Goal: Find contact information: Find contact information

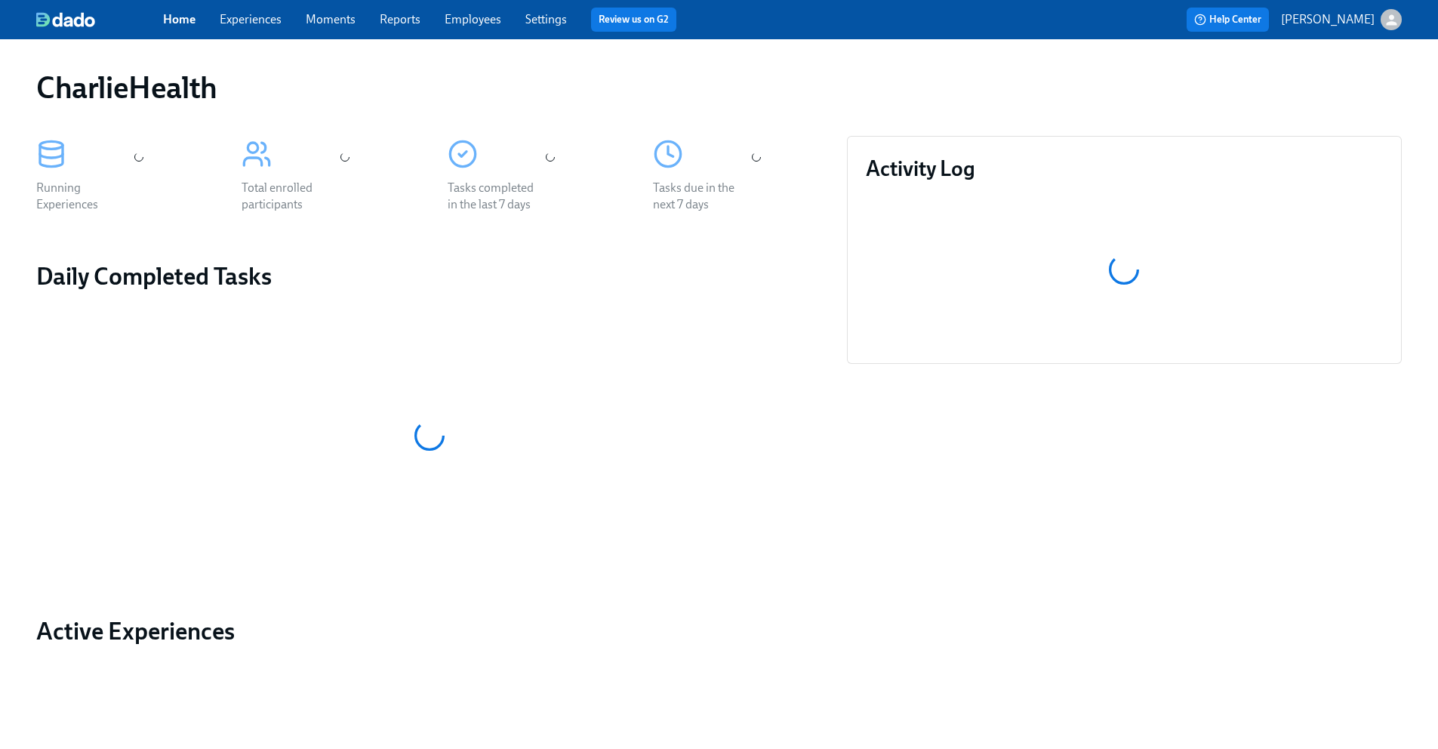
click at [487, 19] on link "Employees" at bounding box center [473, 19] width 57 height 14
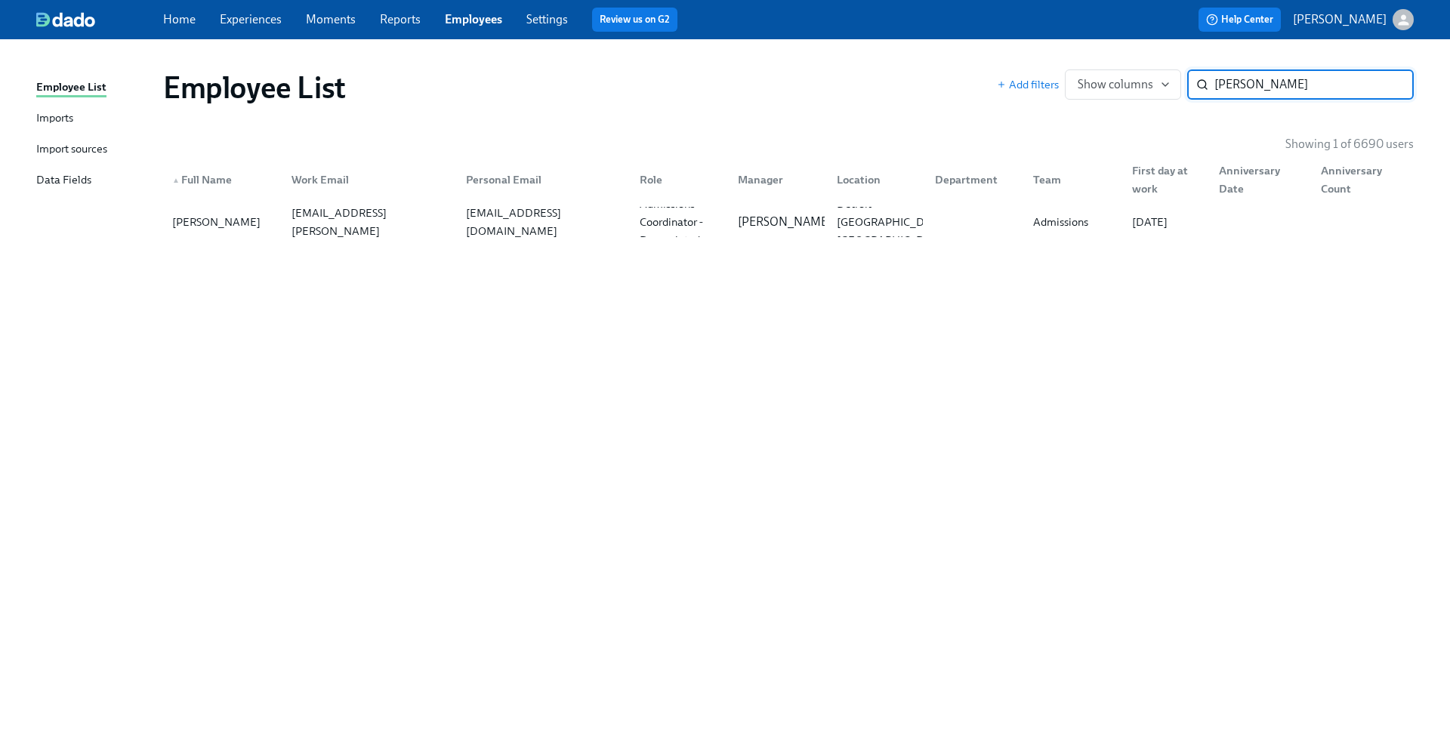
type input "[PERSON_NAME]"
click at [230, 223] on div "Wayne Jackson" at bounding box center [216, 222] width 100 height 18
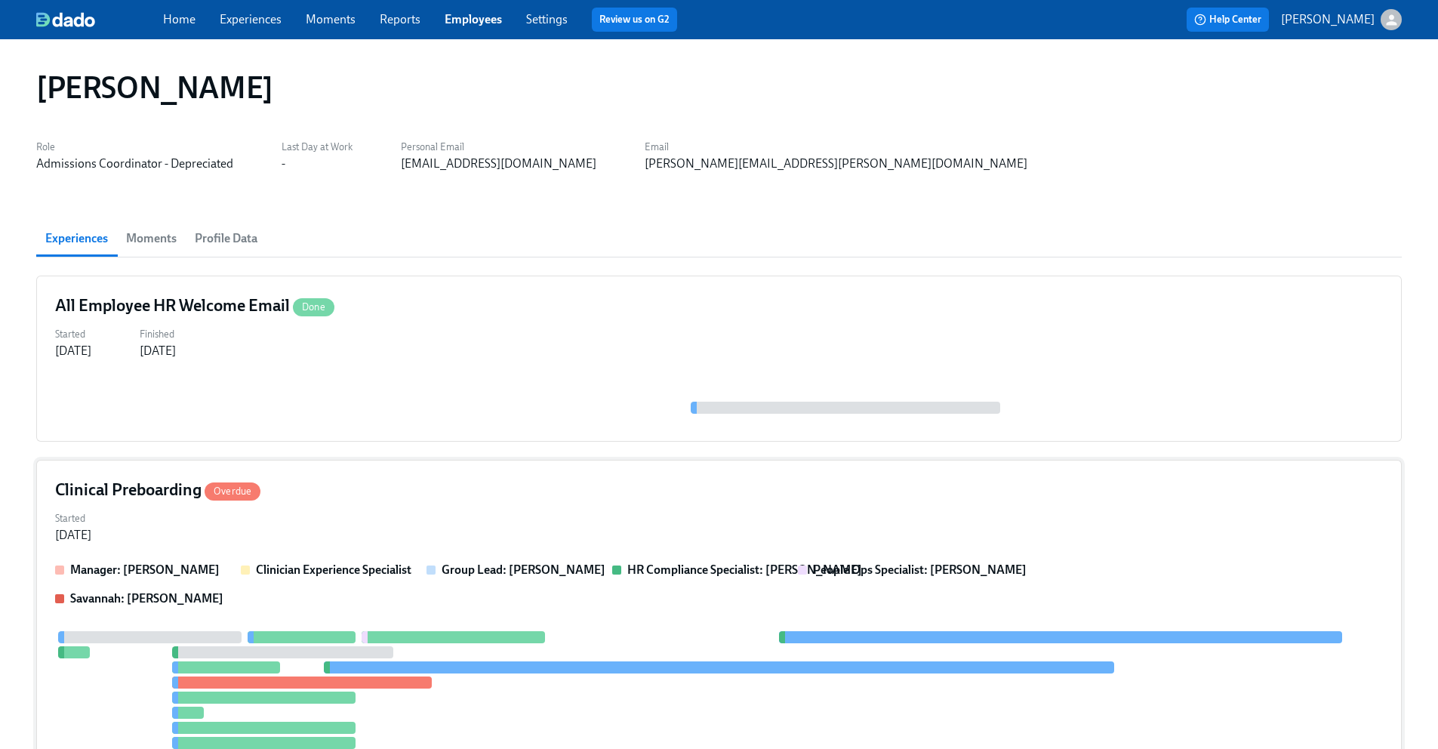
click at [304, 530] on div "Started Sep 12, 2025" at bounding box center [719, 525] width 1328 height 36
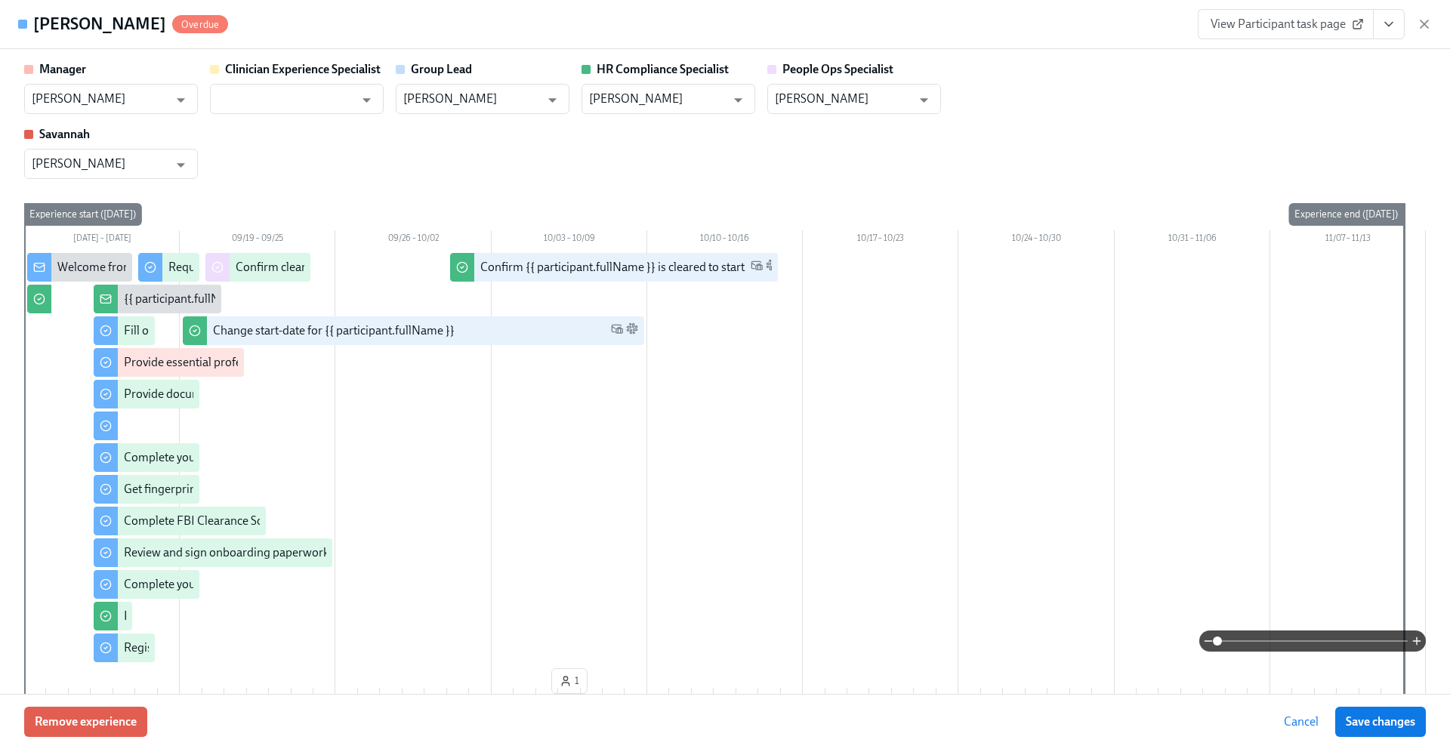
click at [1261, 20] on span "View Participant task page" at bounding box center [1285, 24] width 150 height 15
click at [1428, 22] on icon "button" at bounding box center [1424, 24] width 15 height 15
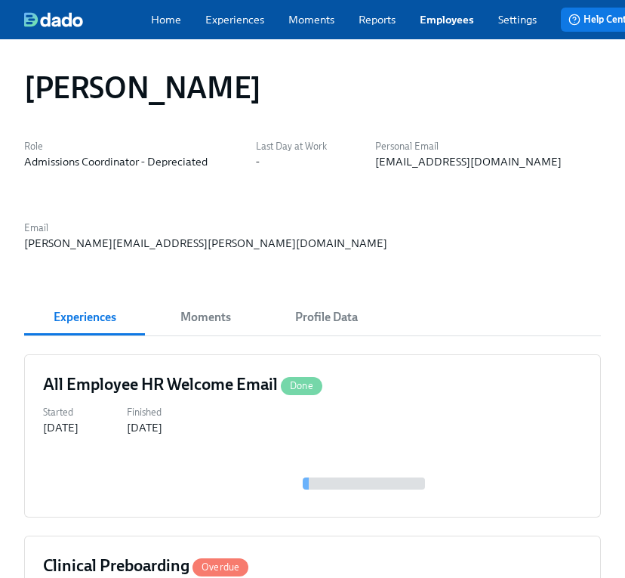
click at [448, 27] on link "Employees" at bounding box center [447, 19] width 54 height 15
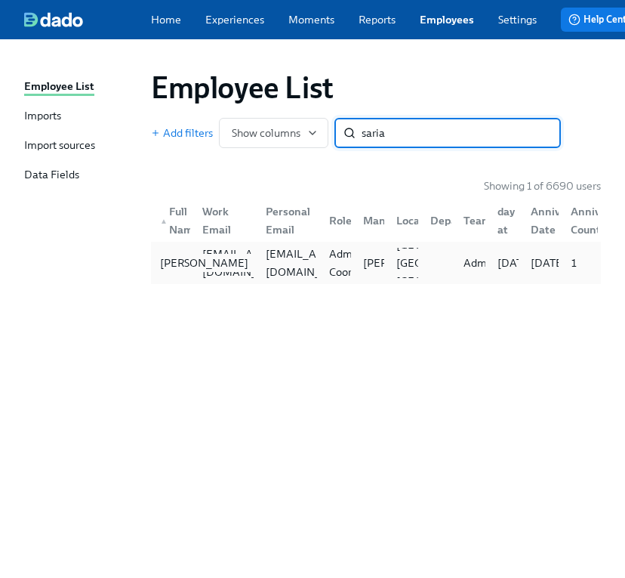
type input "saria"
click at [172, 272] on div "Saria Jordan" at bounding box center [204, 263] width 100 height 18
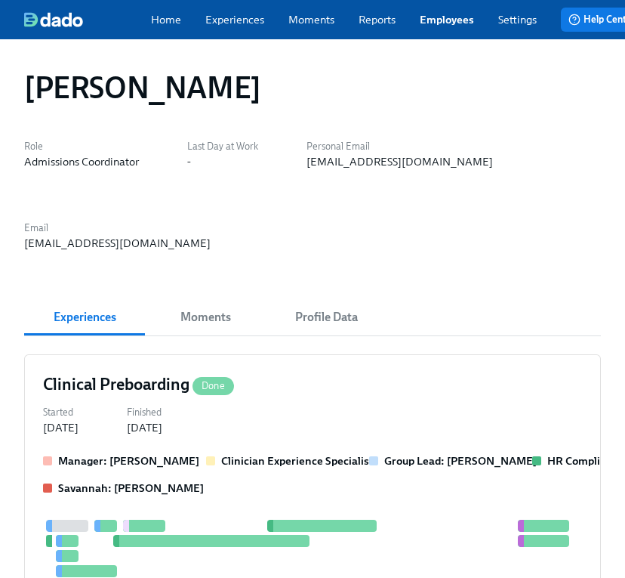
click at [350, 168] on div "sariajordan49@gmail.com" at bounding box center [400, 161] width 187 height 15
copy div "sariajordan49@gmail.com"
click at [325, 327] on span "Profile Data" at bounding box center [326, 317] width 103 height 21
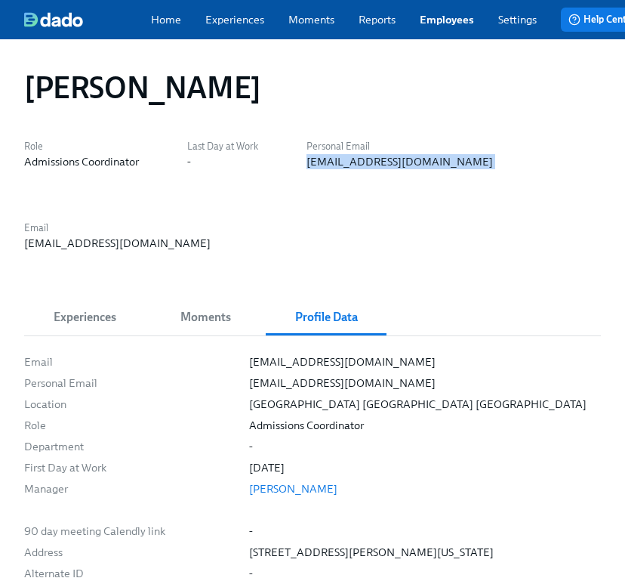
click at [444, 27] on link "Employees" at bounding box center [447, 19] width 54 height 15
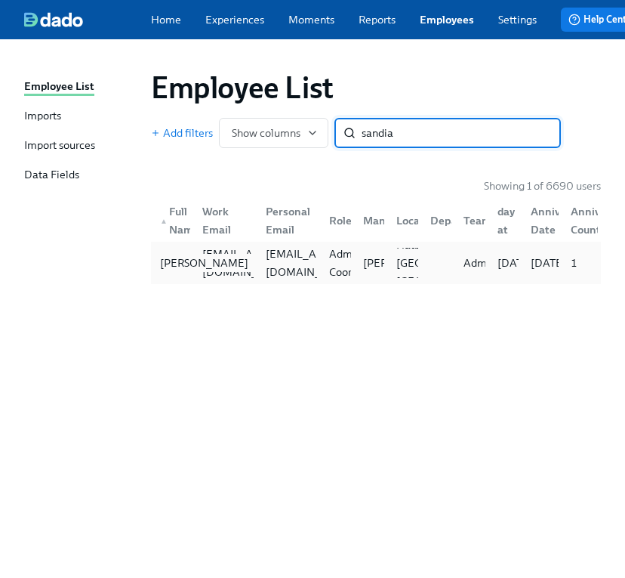
type input "sandia"
click at [177, 270] on div "Sandia Rey-Borges" at bounding box center [204, 263] width 100 height 18
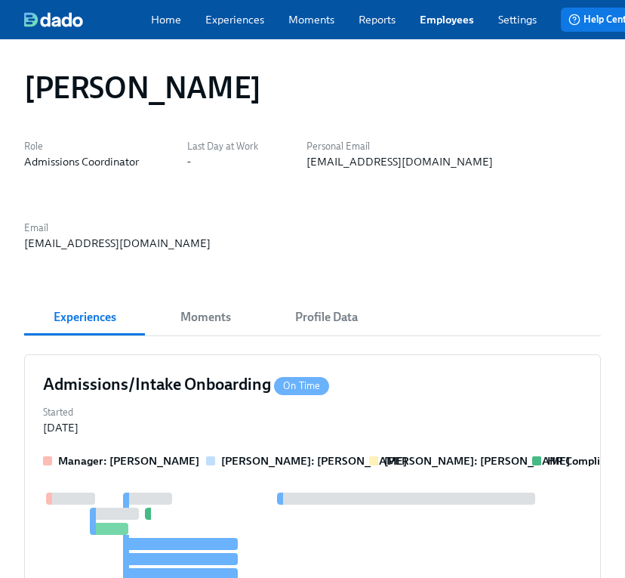
click at [379, 169] on div "sandia.reyes90@gmail.com" at bounding box center [400, 161] width 187 height 15
copy div "sandia.reyes90@gmail.com"
click at [451, 24] on link "Employees" at bounding box center [447, 19] width 54 height 15
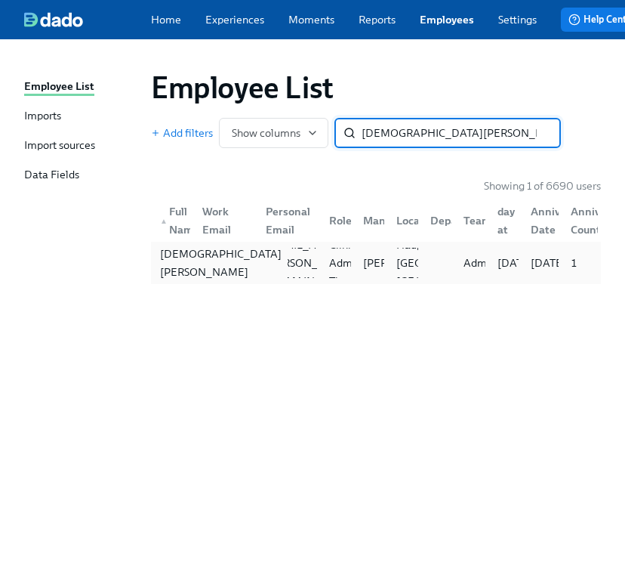
type input "christian k"
click at [178, 268] on div "Christian Kraidman" at bounding box center [221, 263] width 134 height 36
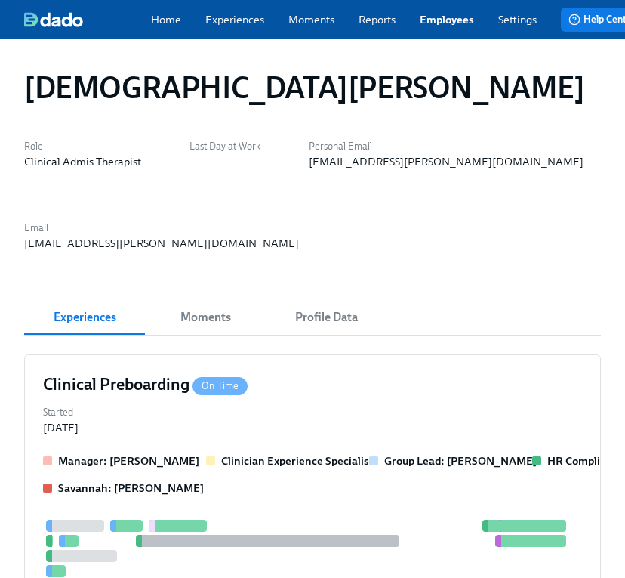
click at [365, 162] on div "christian.oconnell@aol.com" at bounding box center [446, 161] width 275 height 15
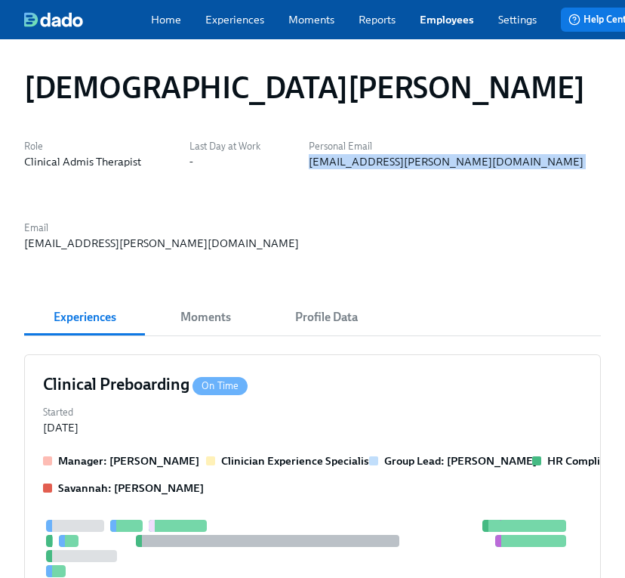
click at [365, 162] on div "christian.oconnell@aol.com" at bounding box center [446, 161] width 275 height 15
copy div "christian.oconnell@aol.com"
click at [335, 325] on span "Profile Data" at bounding box center [326, 317] width 103 height 21
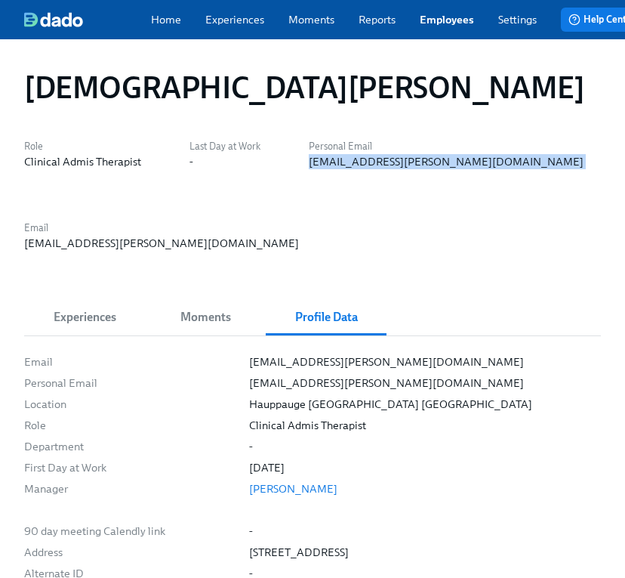
click at [437, 19] on link "Employees" at bounding box center [447, 19] width 54 height 15
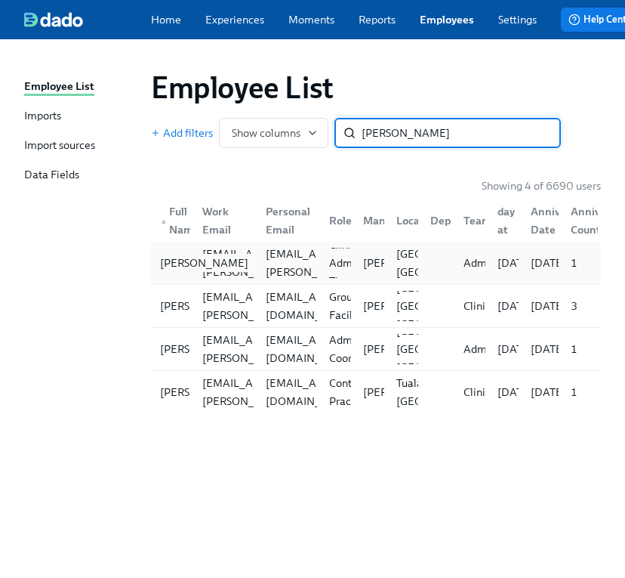
type input "amanda l"
click at [168, 272] on div "Amanda LaBarrere" at bounding box center [204, 263] width 100 height 18
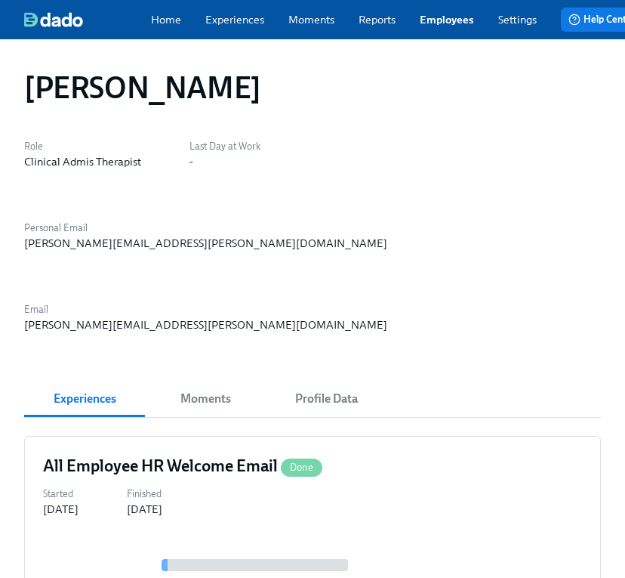
click at [387, 236] on div "amanda.labarrere@gmail.com" at bounding box center [205, 243] width 363 height 15
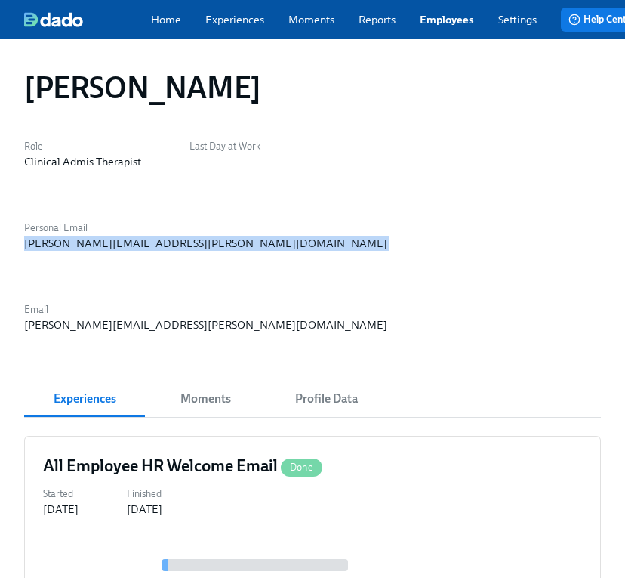
click at [387, 236] on div "amanda.labarrere@gmail.com" at bounding box center [205, 243] width 363 height 15
copy div "amanda.labarrere@gmail.com"
click at [453, 25] on link "Employees" at bounding box center [447, 19] width 54 height 15
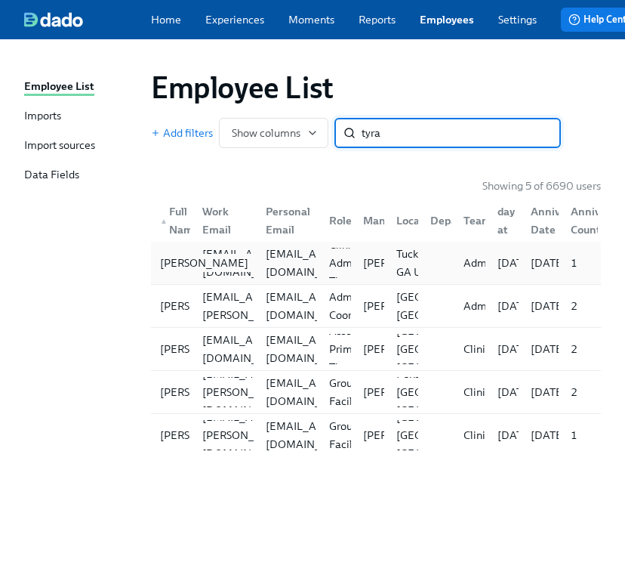
type input "tyra"
click at [183, 272] on div "Tyran Dewalt" at bounding box center [204, 263] width 100 height 18
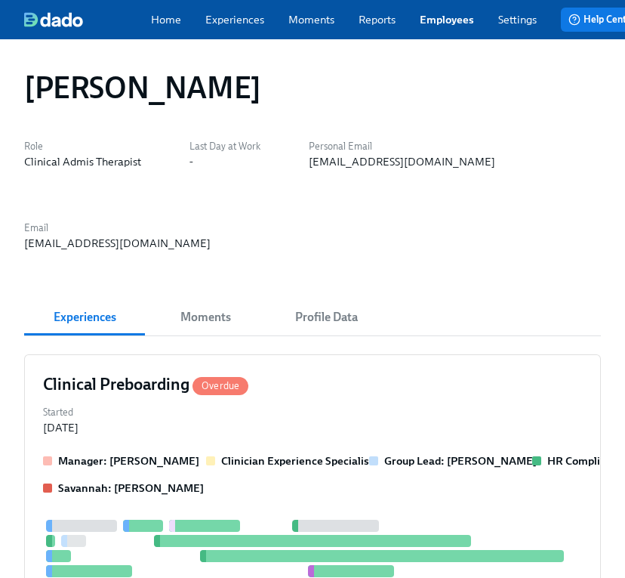
click at [375, 167] on div "tmdewa01@gmail.com" at bounding box center [402, 161] width 187 height 15
copy div "tmdewa01@gmail.com"
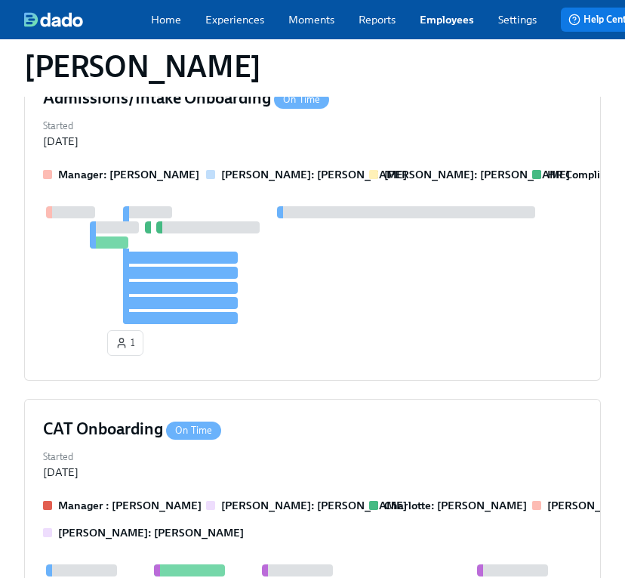
scroll to position [904, 0]
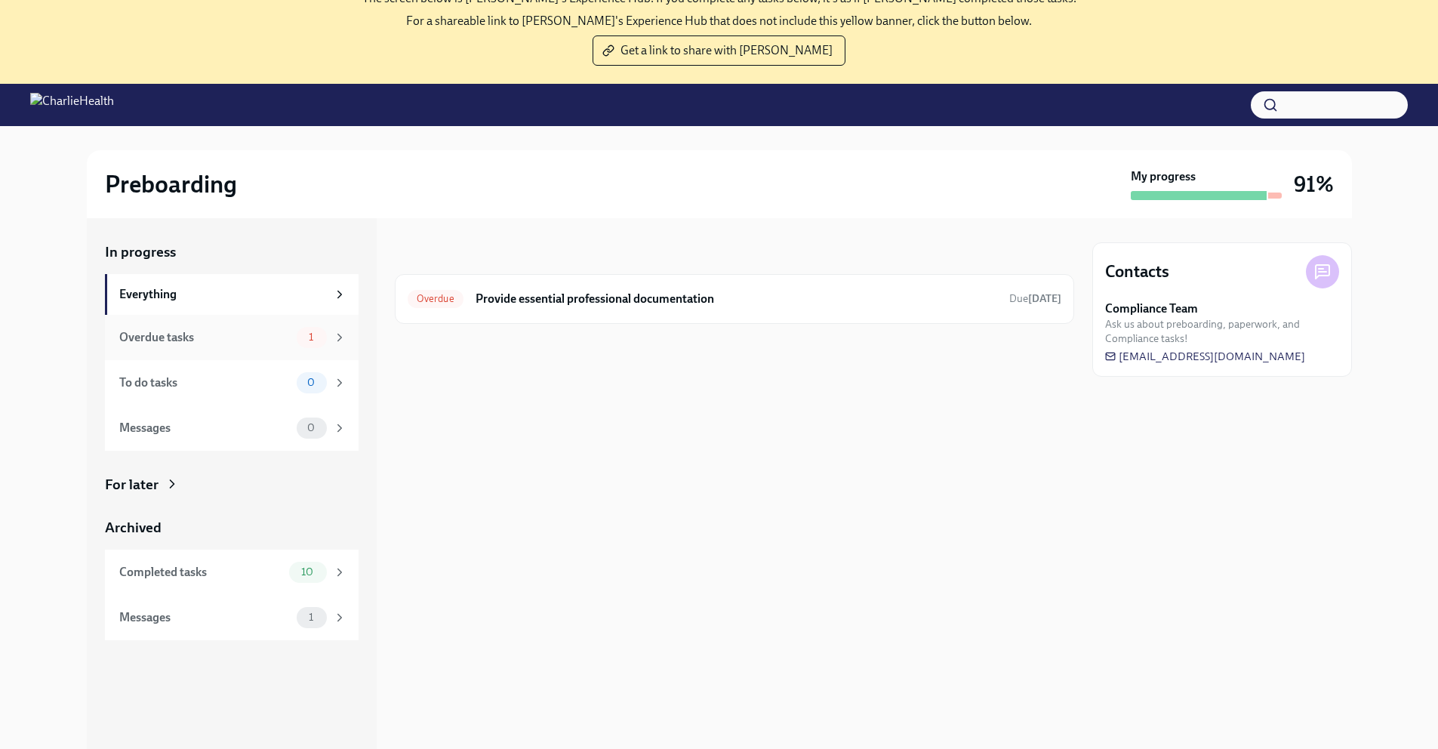
scroll to position [88, 0]
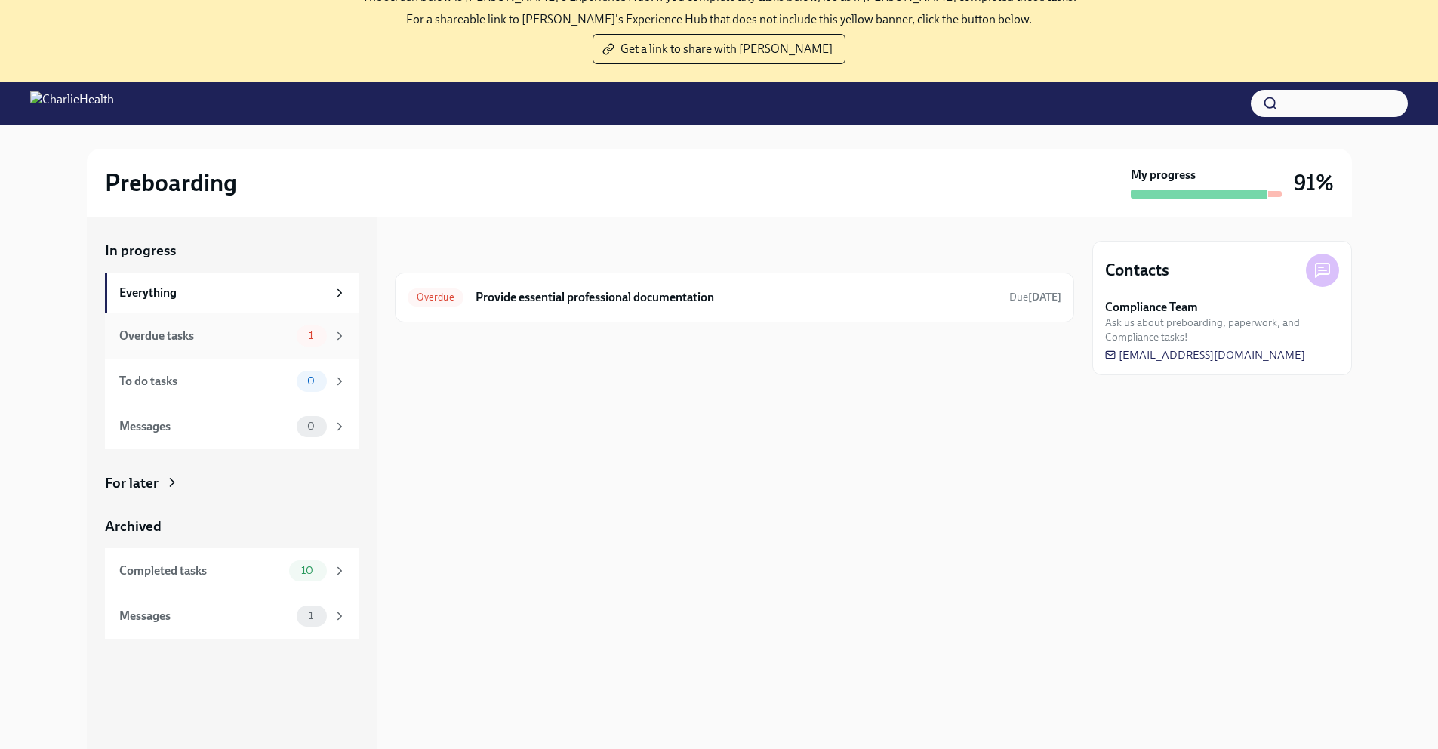
click at [313, 338] on span "1" at bounding box center [311, 335] width 23 height 11
click at [580, 306] on div "Overdue Provide essential professional documentation Due [DATE]" at bounding box center [735, 297] width 654 height 24
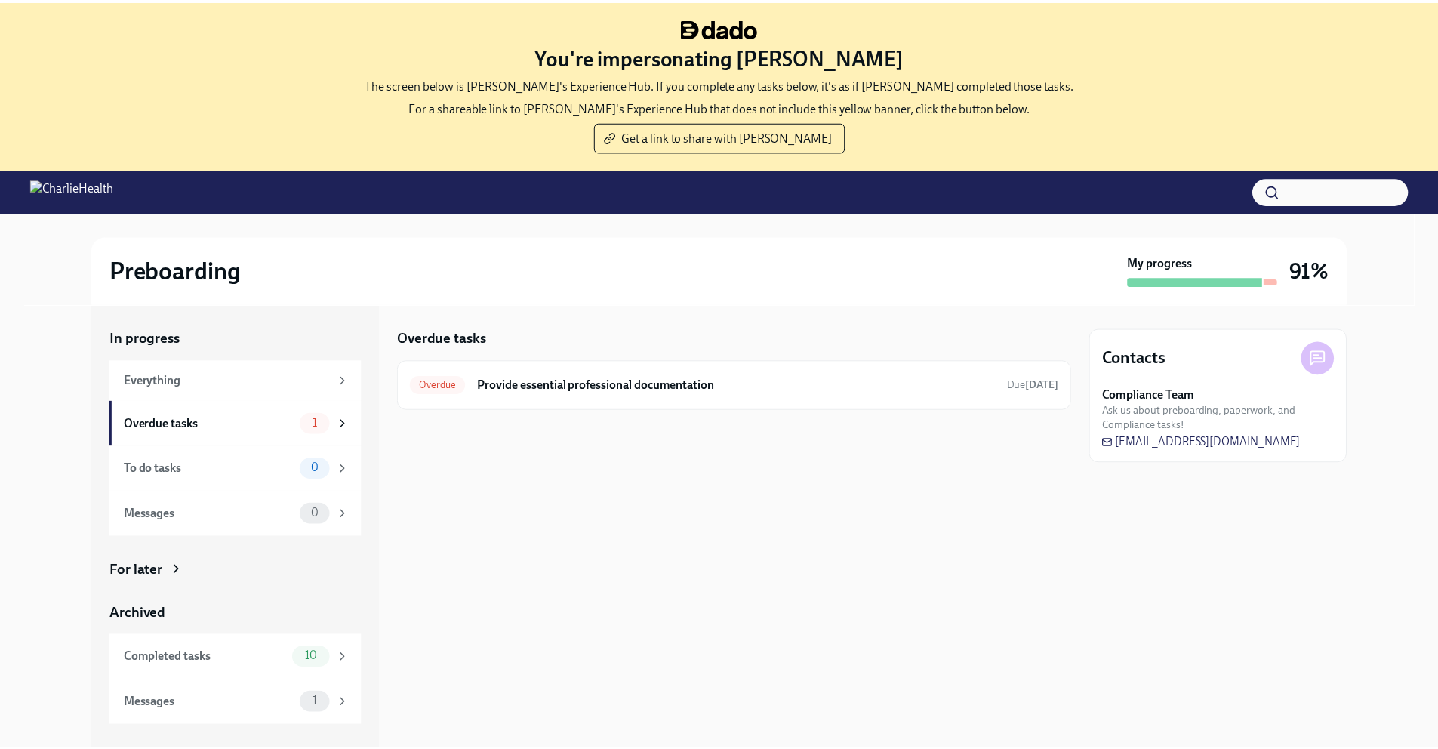
scroll to position [88, 0]
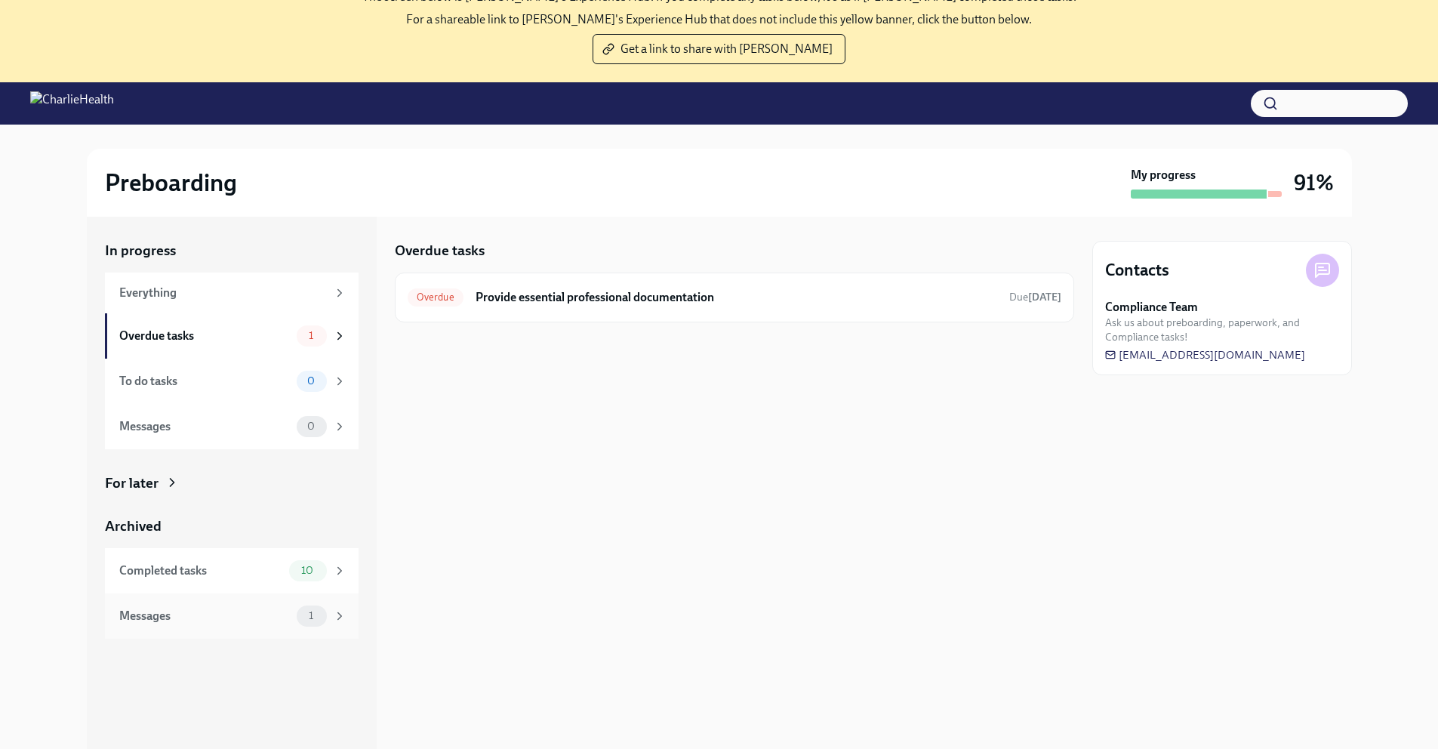
click at [277, 613] on div "Messages" at bounding box center [204, 616] width 171 height 17
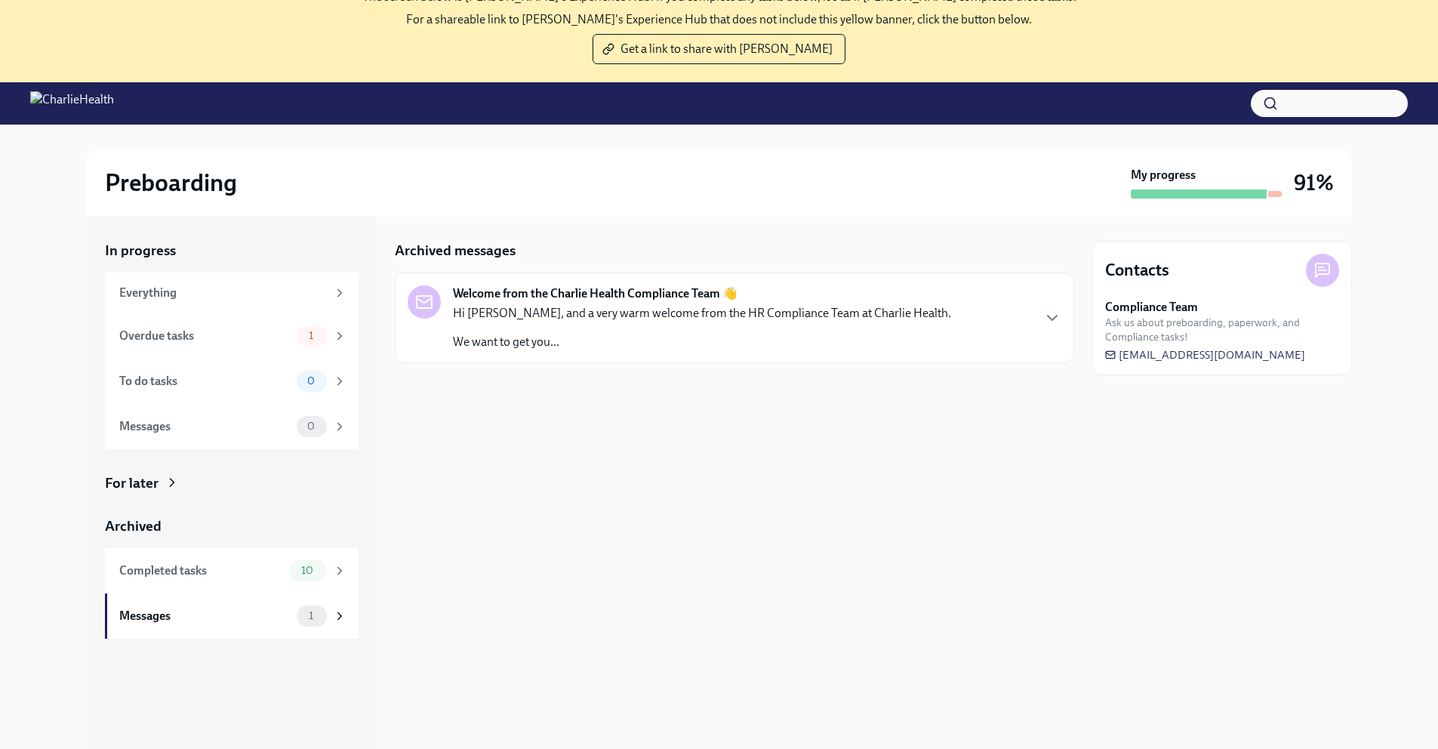
click at [594, 313] on p "Hi [PERSON_NAME], and a very warm welcome from the HR Compliance Team at Charli…" at bounding box center [702, 313] width 498 height 17
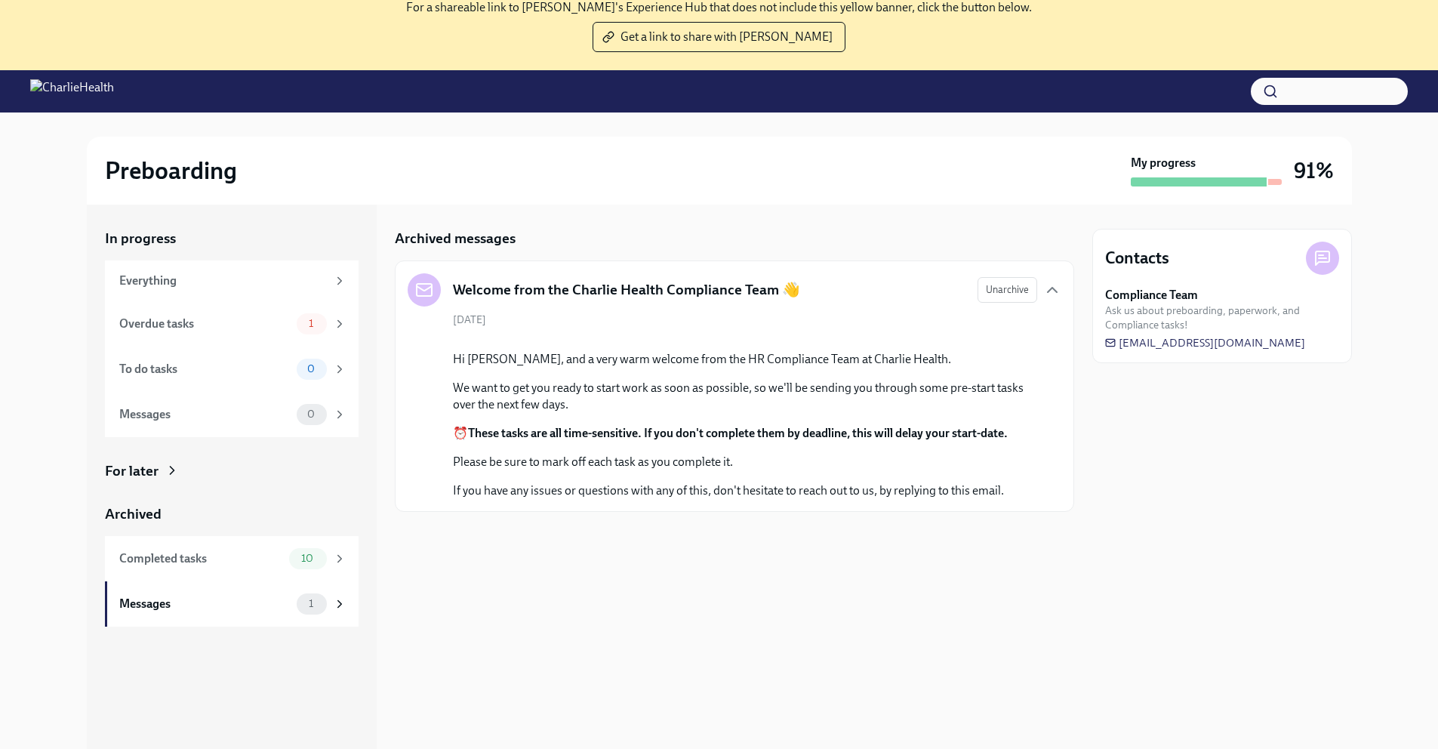
scroll to position [93, 0]
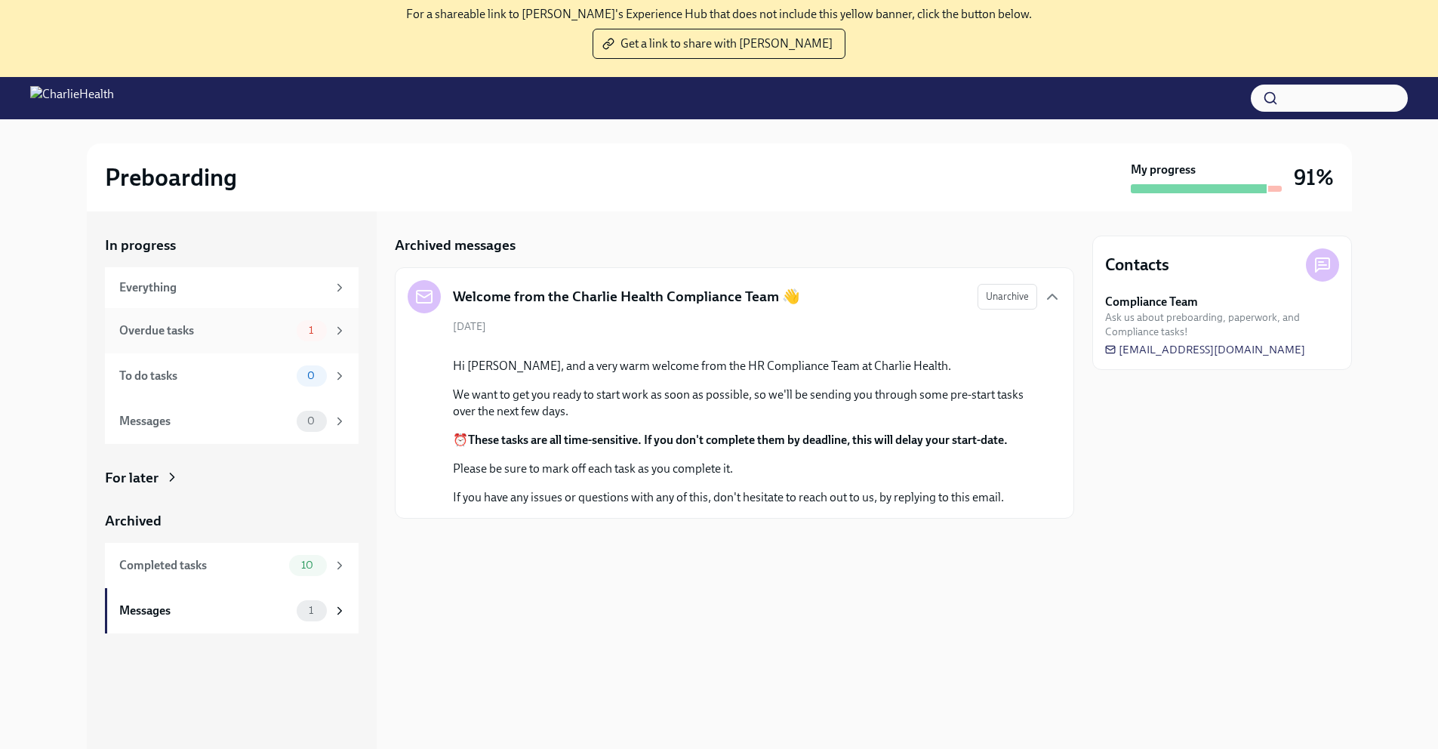
click at [298, 338] on div "1" at bounding box center [312, 330] width 30 height 21
